Goal: Find specific page/section: Find specific page/section

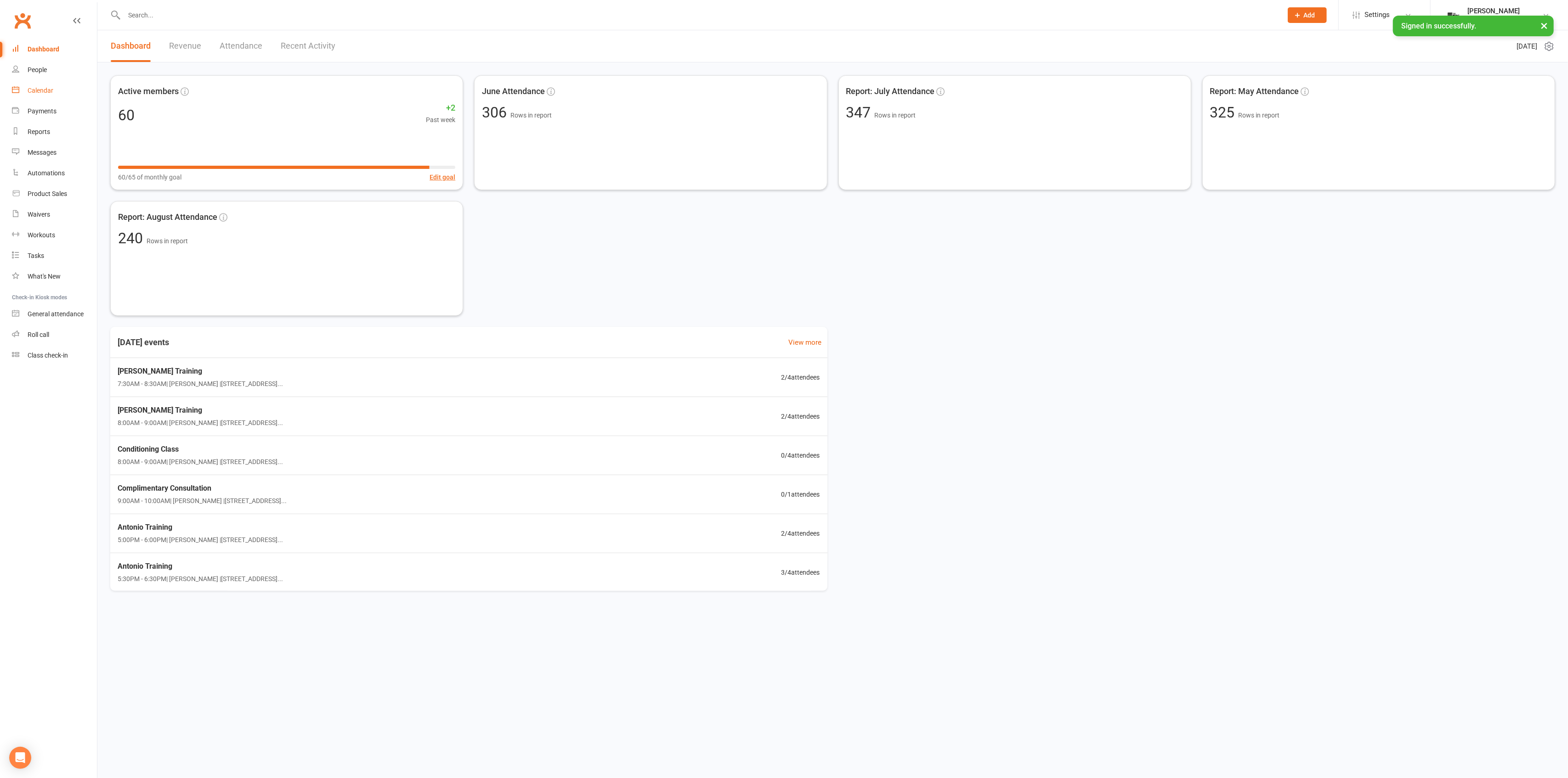
click at [70, 90] on link "Calendar" at bounding box center [54, 90] width 85 height 21
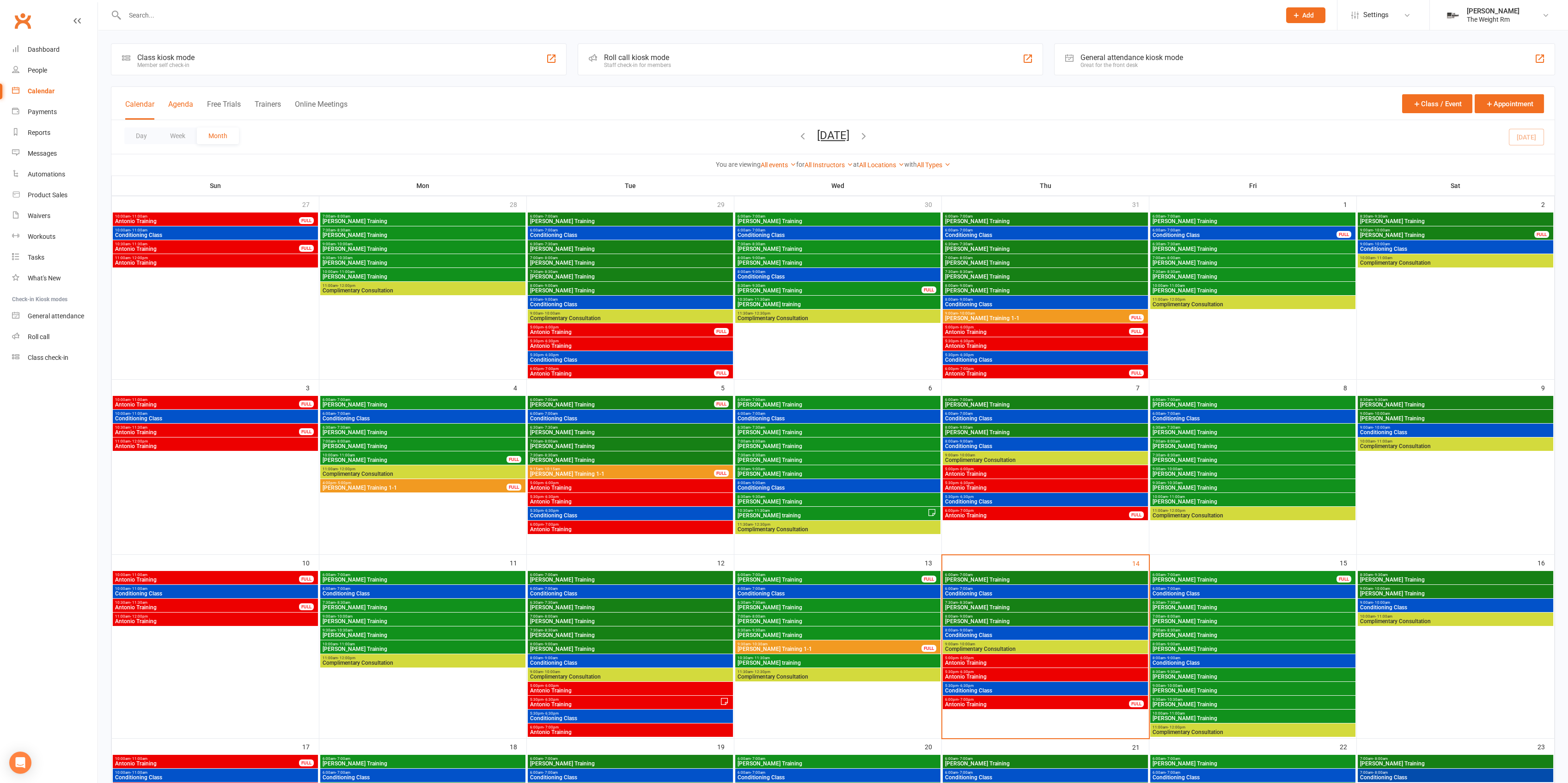
click at [183, 104] on button "Agenda" at bounding box center [181, 109] width 25 height 20
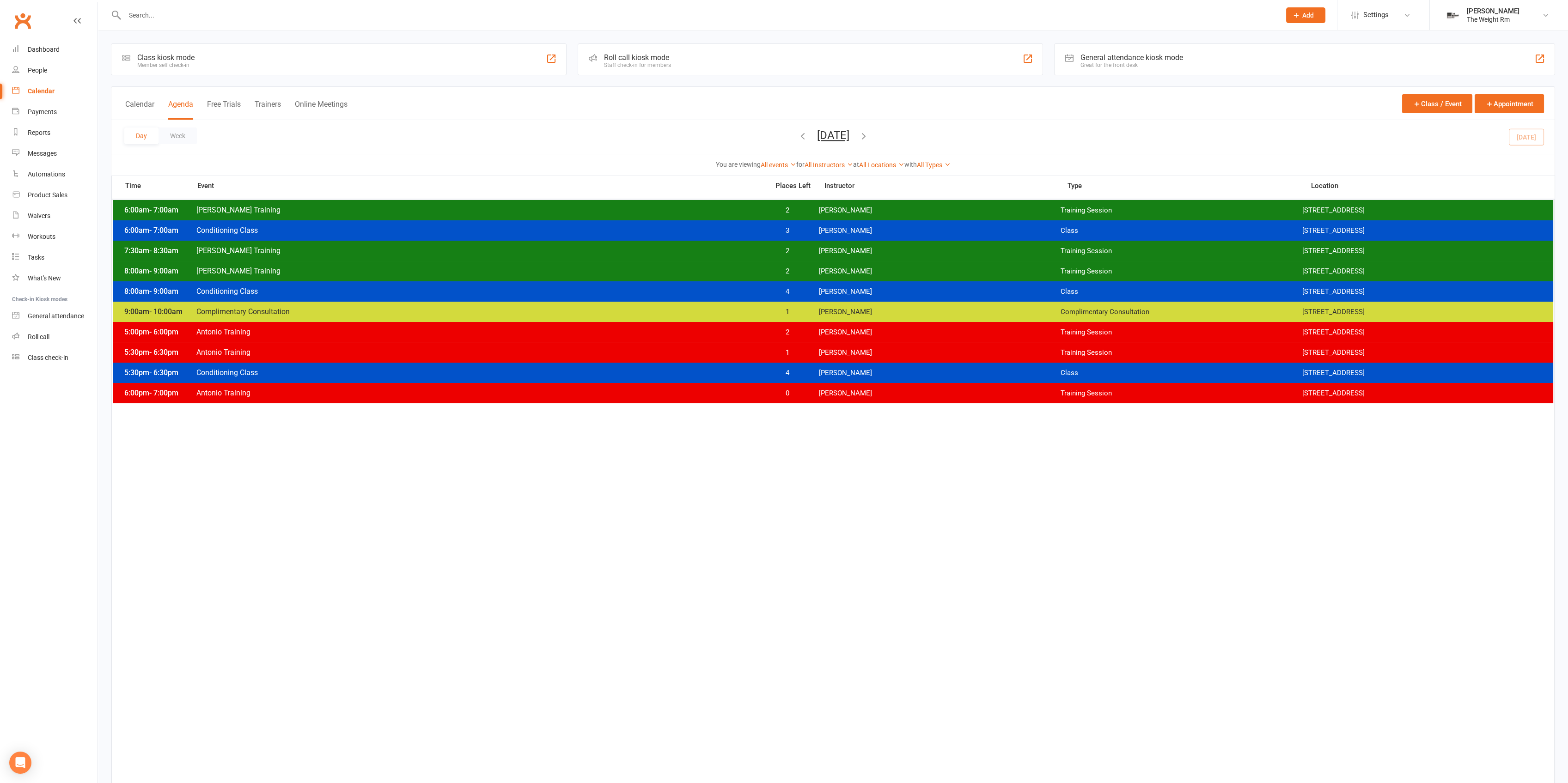
click at [601, 272] on span "[PERSON_NAME] Training" at bounding box center [480, 271] width 567 height 9
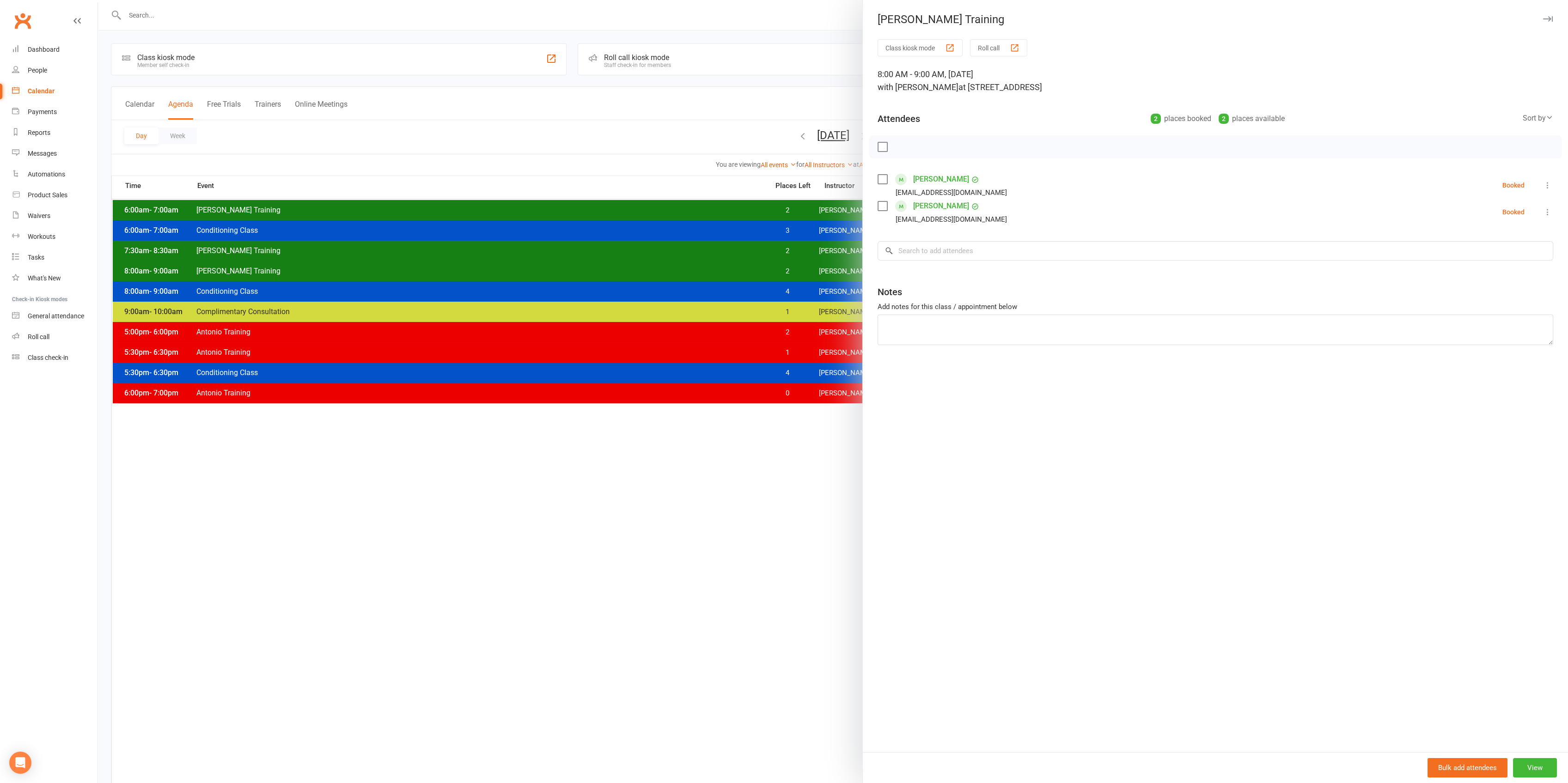
click at [601, 272] on div at bounding box center [834, 392] width 1470 height 783
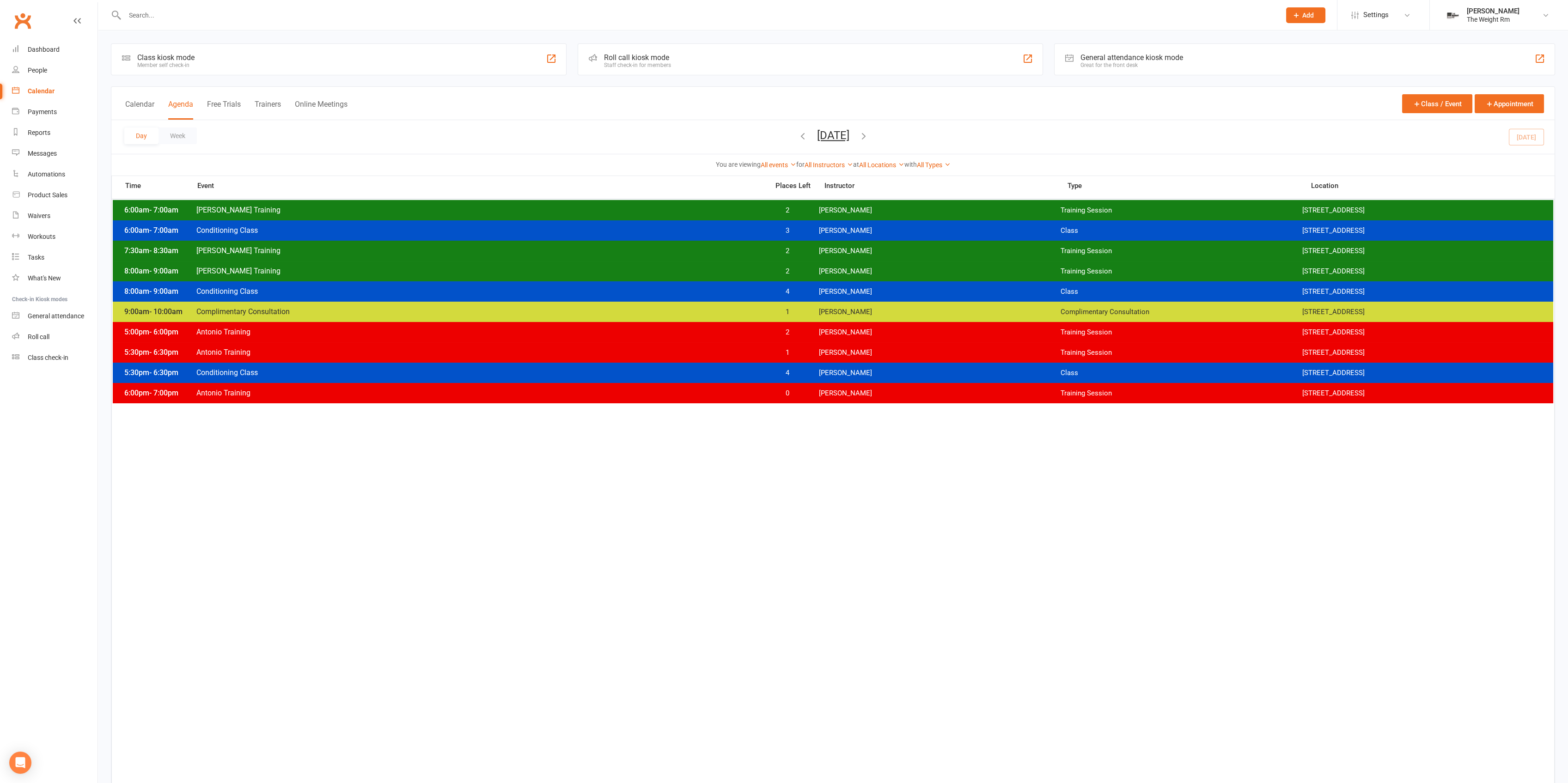
click at [718, 250] on span "[PERSON_NAME] Training" at bounding box center [480, 250] width 567 height 9
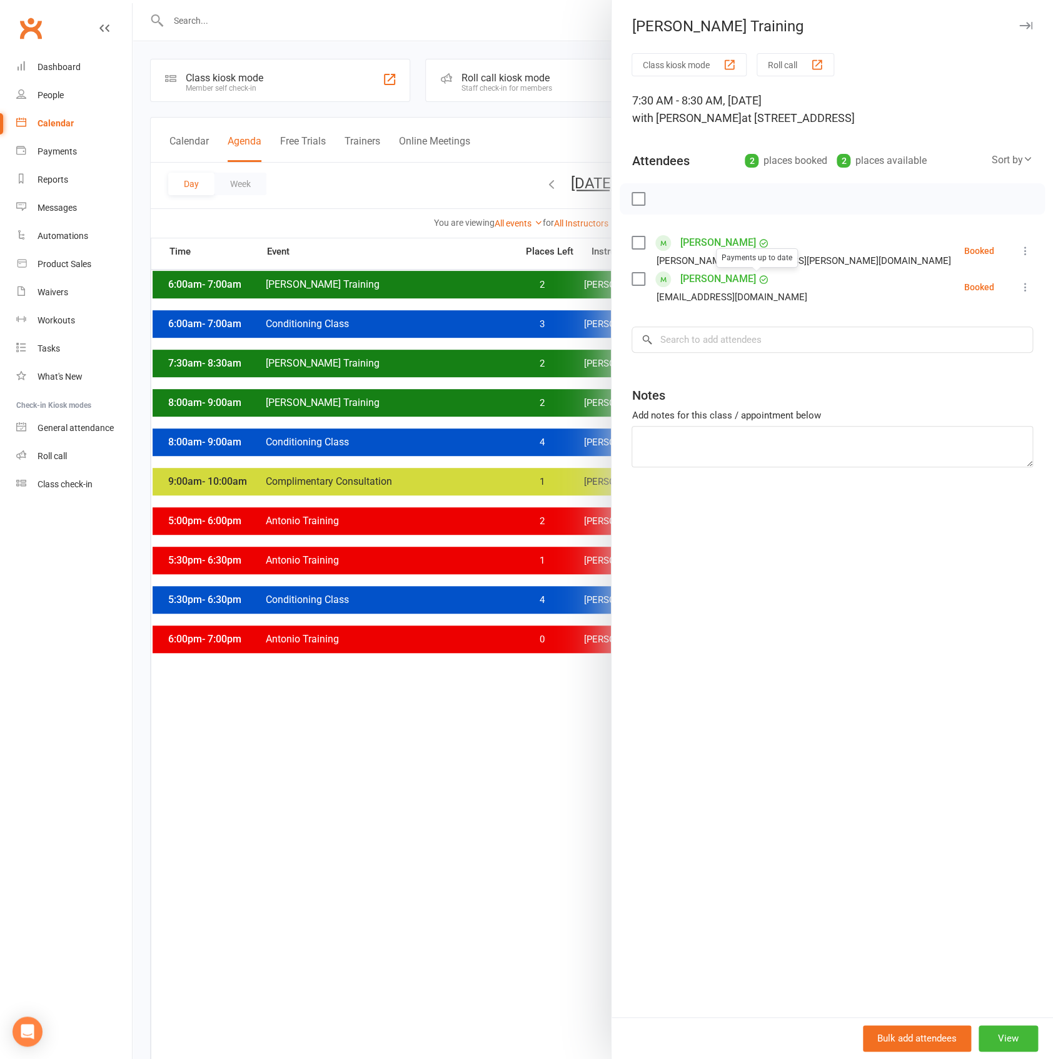
click at [713, 280] on link "[PERSON_NAME]" at bounding box center [718, 279] width 76 height 20
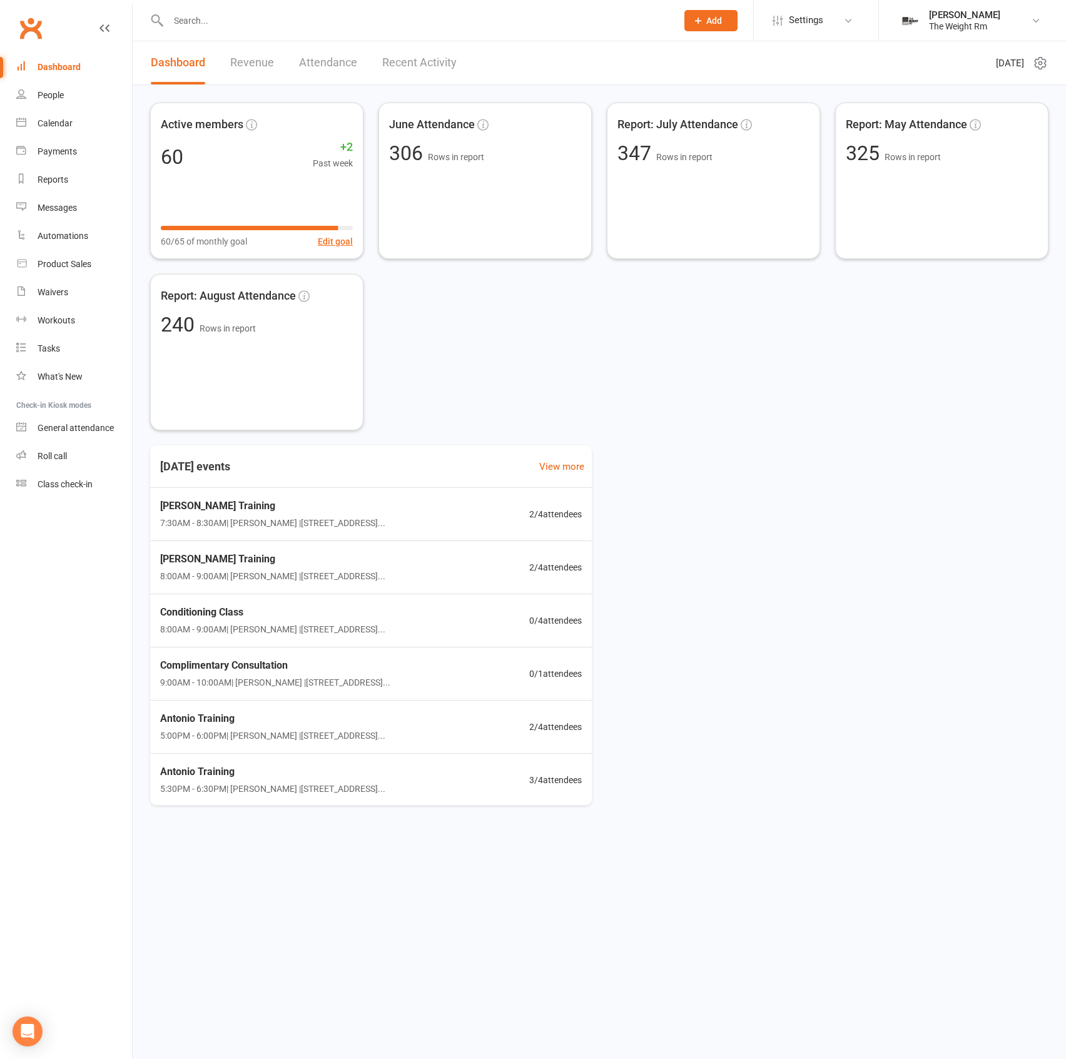
click at [247, 22] on input "text" at bounding box center [417, 21] width 504 height 18
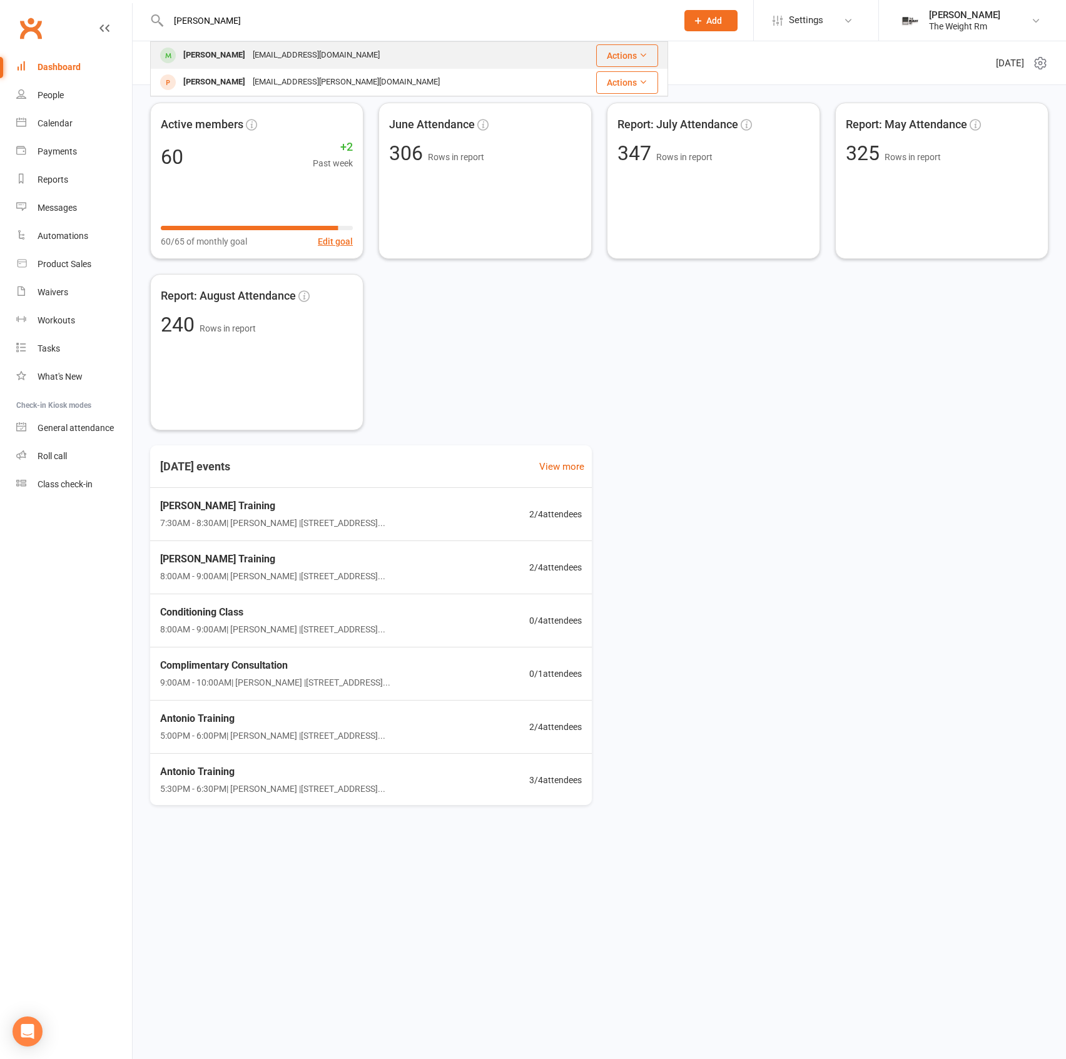
type input "[PERSON_NAME]"
click at [287, 56] on div "[EMAIL_ADDRESS][DOMAIN_NAME]" at bounding box center [316, 55] width 134 height 18
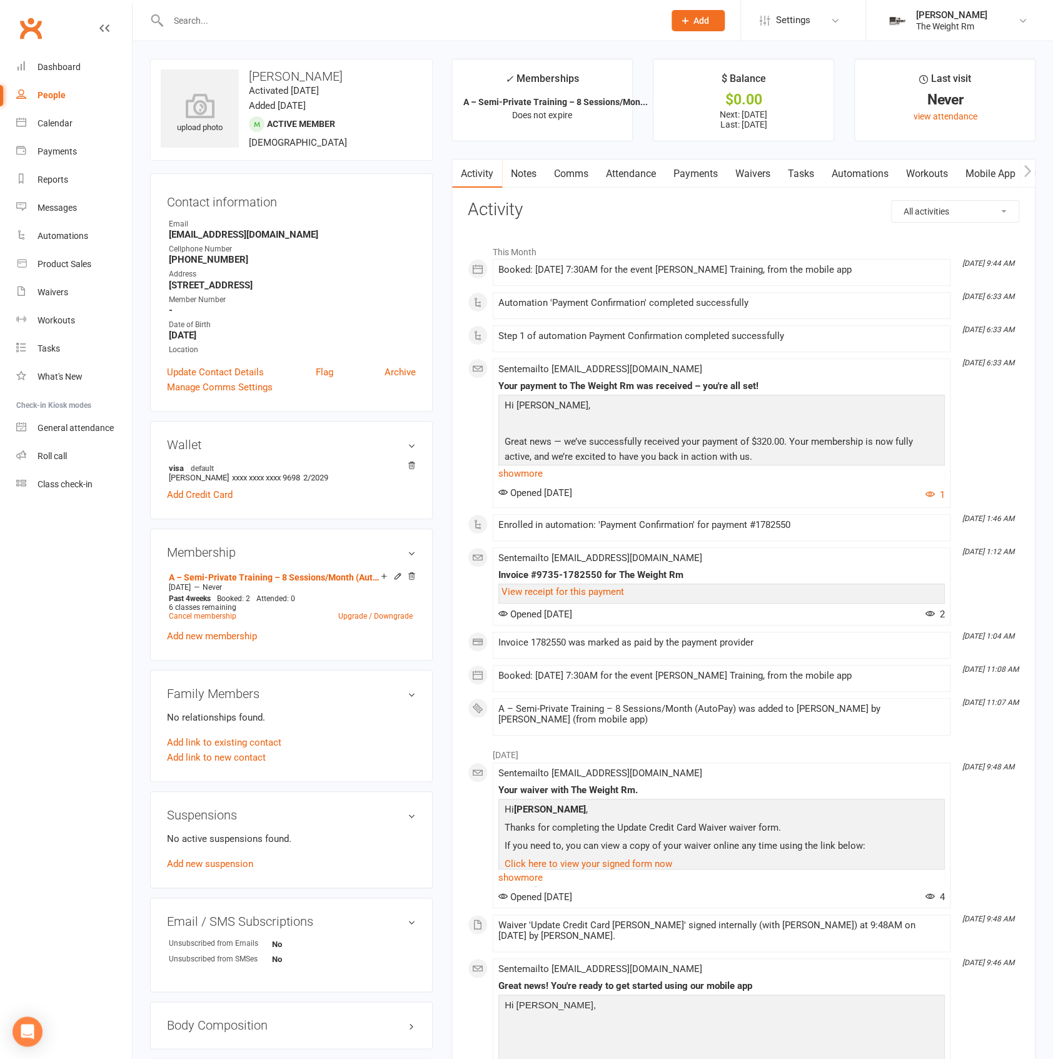
click at [758, 178] on link "Waivers" at bounding box center [753, 174] width 53 height 29
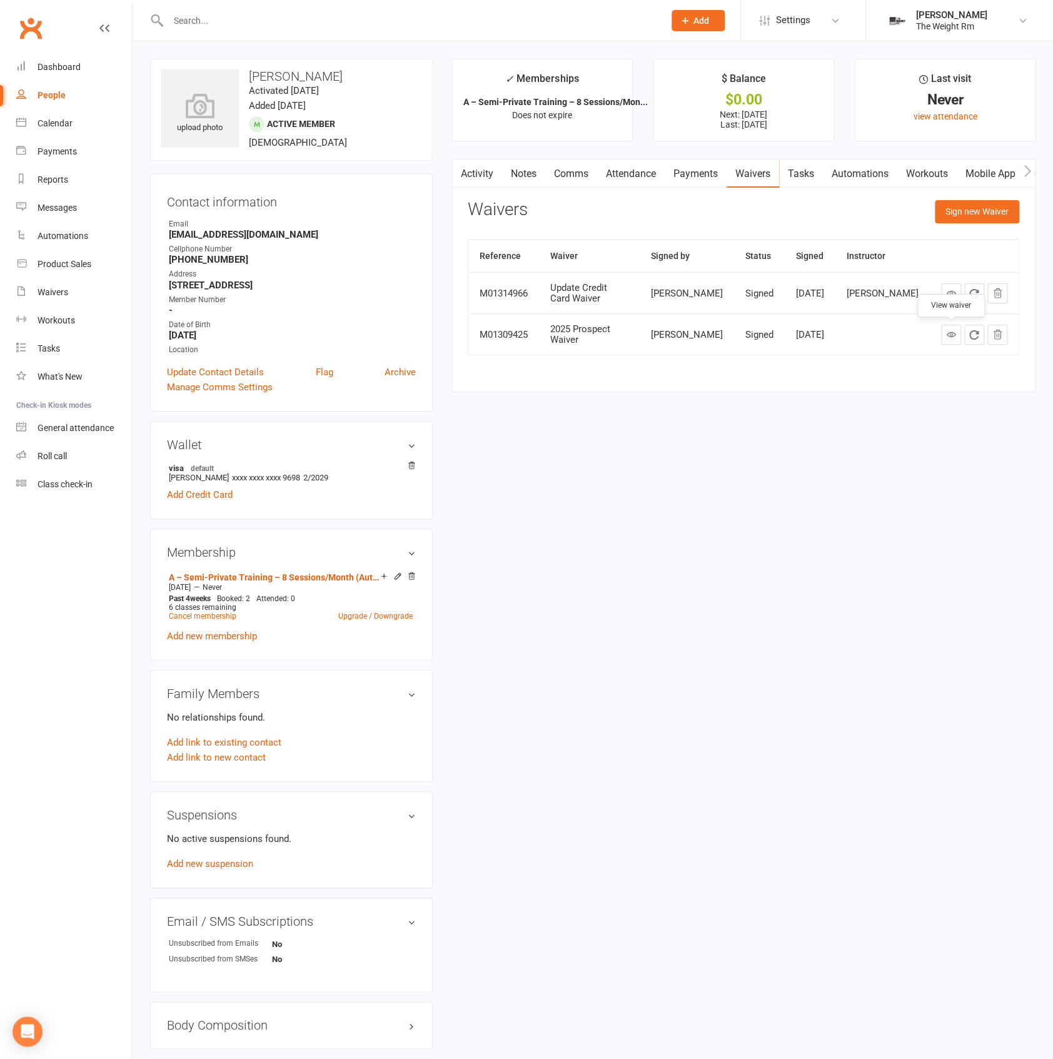
click at [956, 337] on icon at bounding box center [951, 334] width 9 height 9
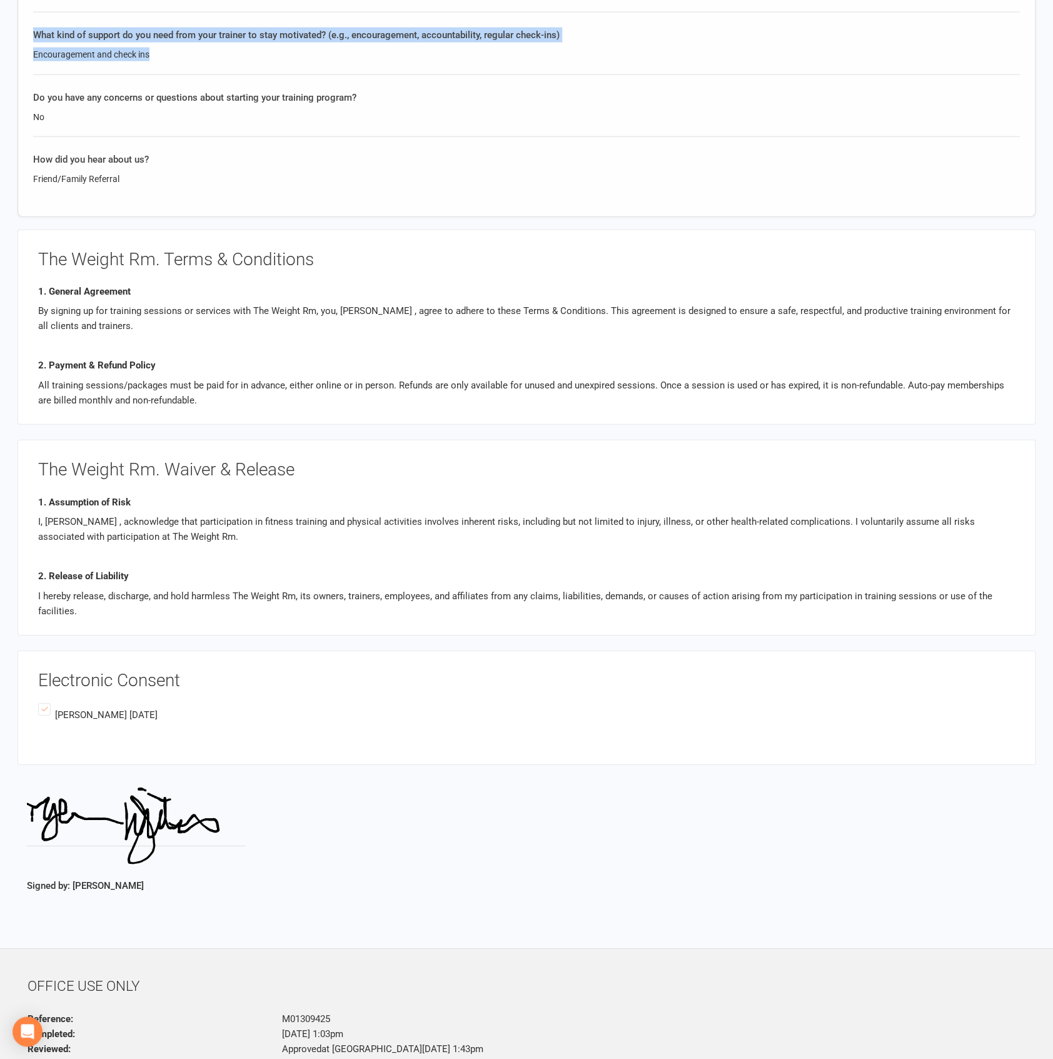
scroll to position [1511, 0]
drag, startPoint x: 32, startPoint y: 195, endPoint x: 426, endPoint y: 94, distance: 406.6
click at [409, 118] on div "No" at bounding box center [526, 118] width 987 height 14
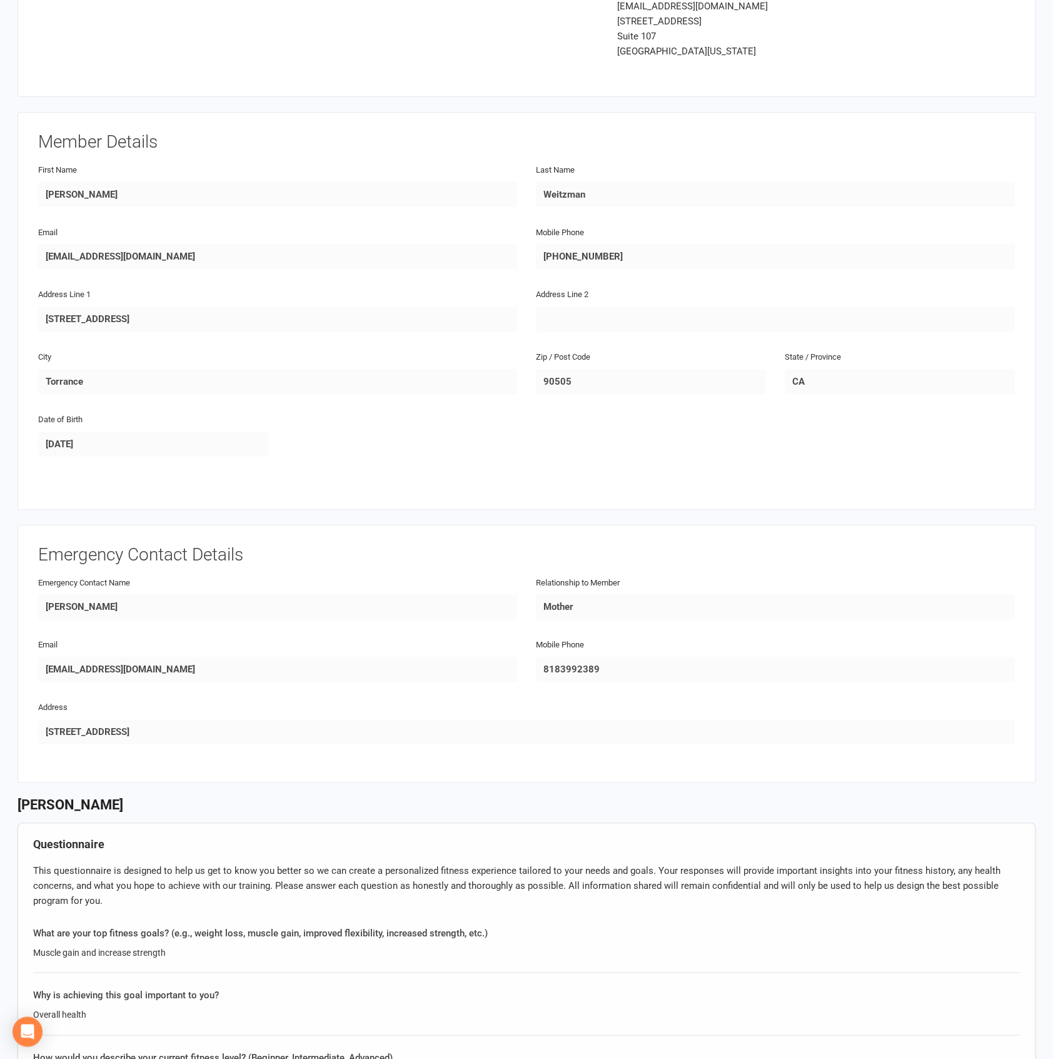
scroll to position [0, 0]
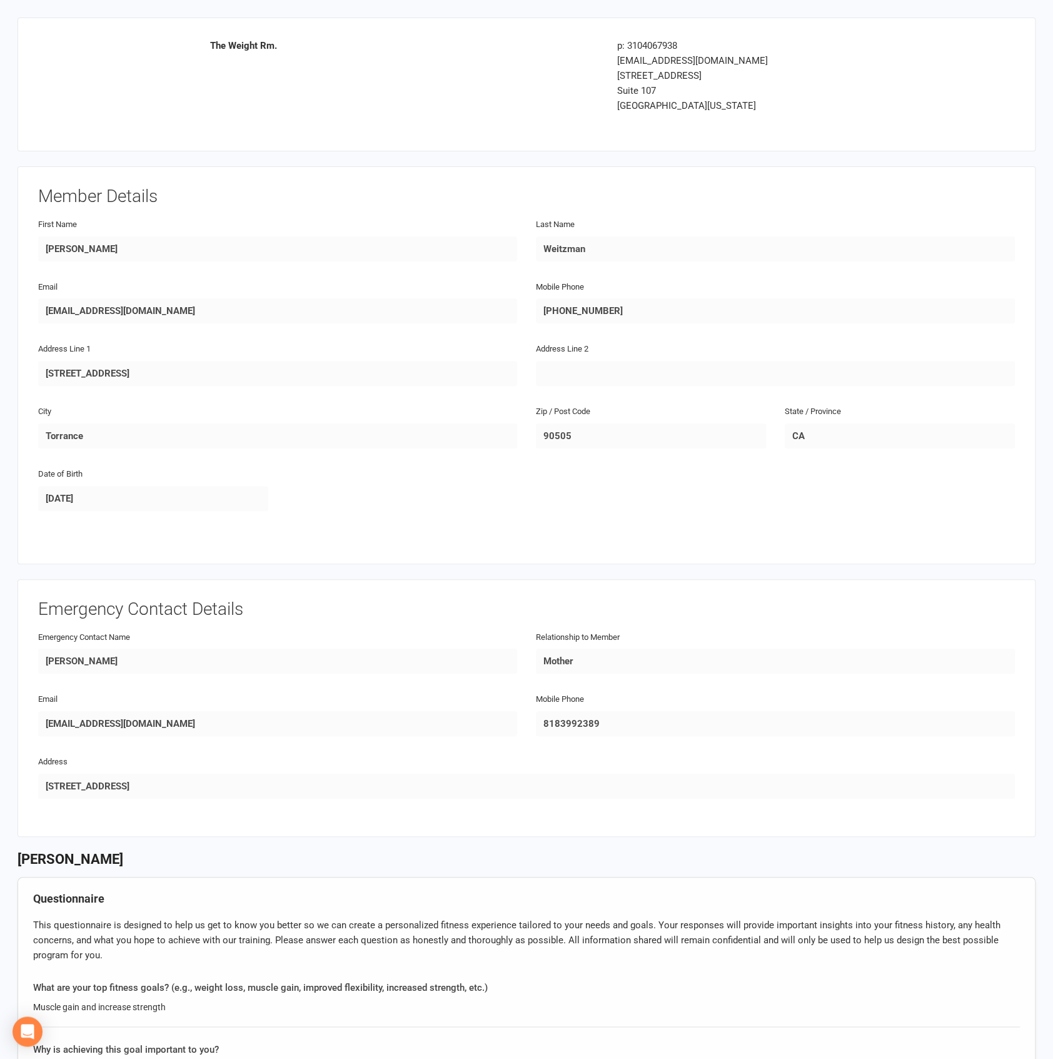
drag, startPoint x: 330, startPoint y: 119, endPoint x: 33, endPoint y: 129, distance: 297.3
copy div "Member Details First Name Last Name Email Mobile Phone Address Line 1 Address L…"
